Goal: Task Accomplishment & Management: Manage account settings

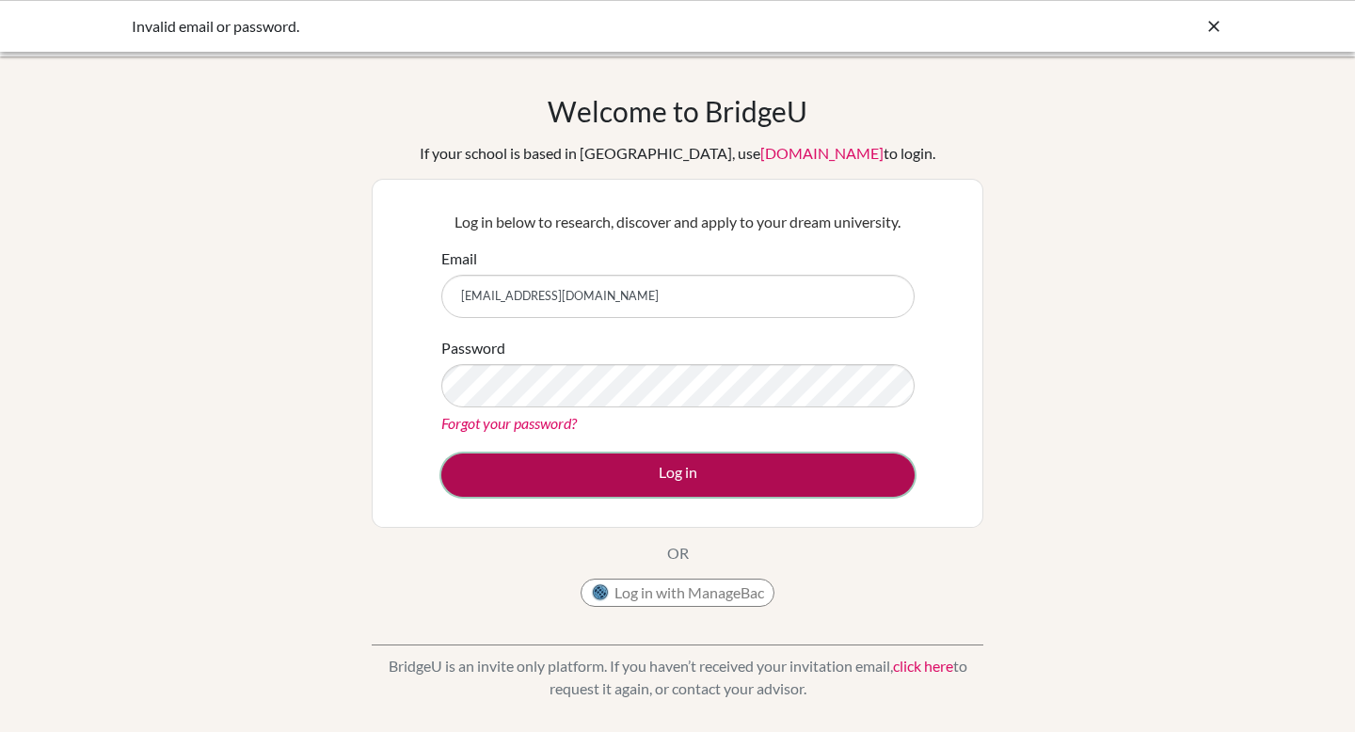
click at [569, 469] on button "Log in" at bounding box center [677, 475] width 473 height 43
click at [612, 491] on button "Log in" at bounding box center [677, 475] width 473 height 43
